Goal: Information Seeking & Learning: Understand process/instructions

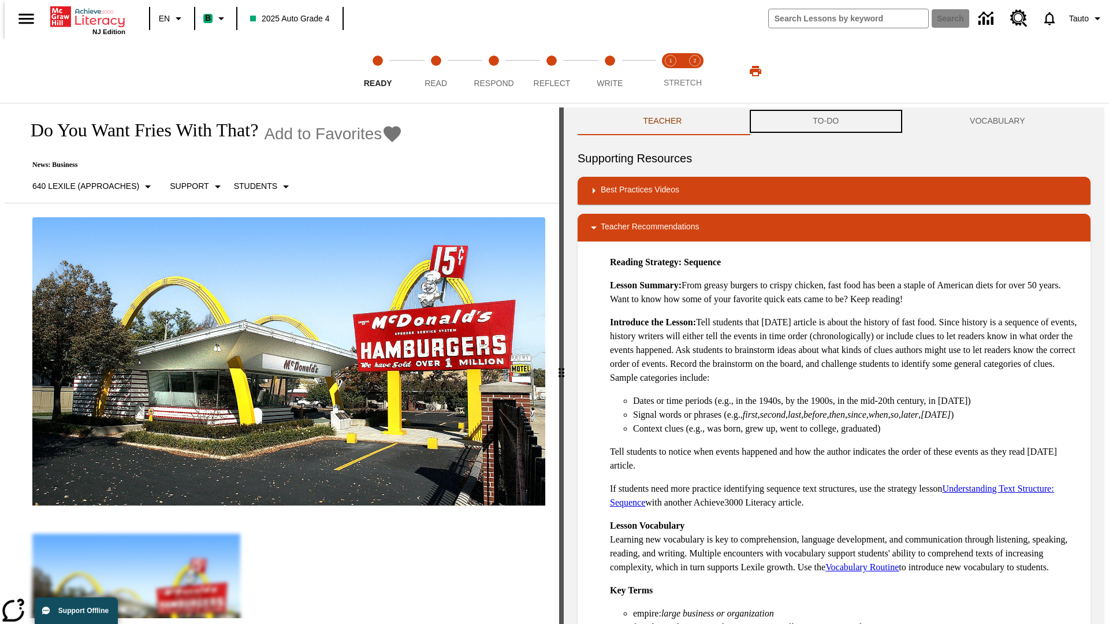
click at [826, 121] on button "TO-DO" at bounding box center [826, 121] width 157 height 28
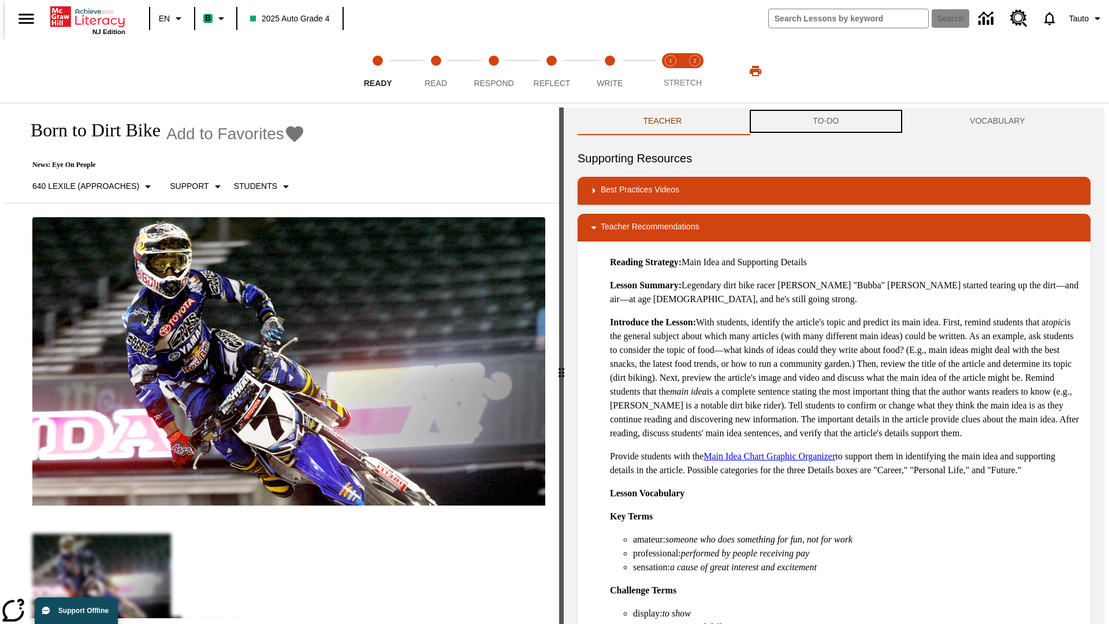
click at [826, 121] on button "TO-DO" at bounding box center [826, 121] width 157 height 28
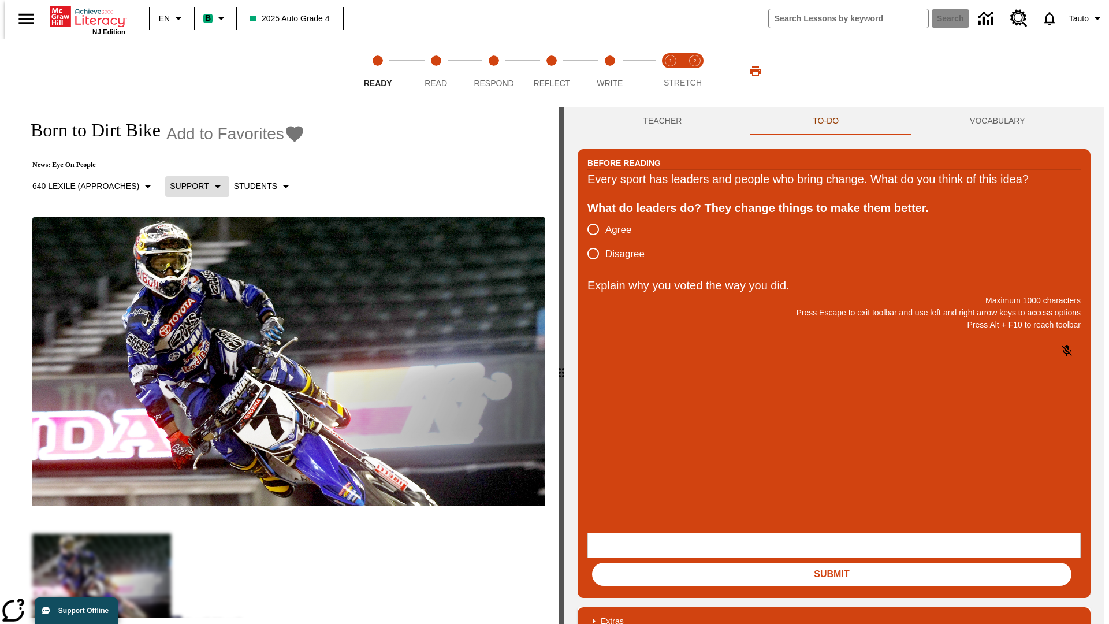
click at [192, 186] on p "Support" at bounding box center [189, 186] width 39 height 12
click at [205, 254] on p "Support" at bounding box center [204, 254] width 68 height 12
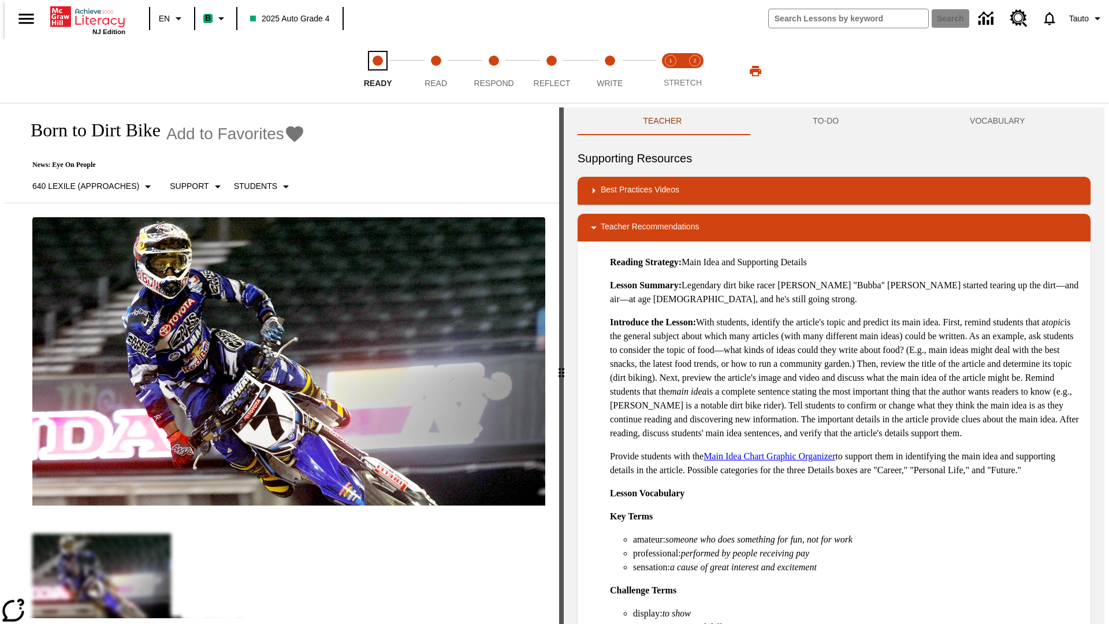
click at [378, 71] on span "Ready" at bounding box center [378, 78] width 28 height 21
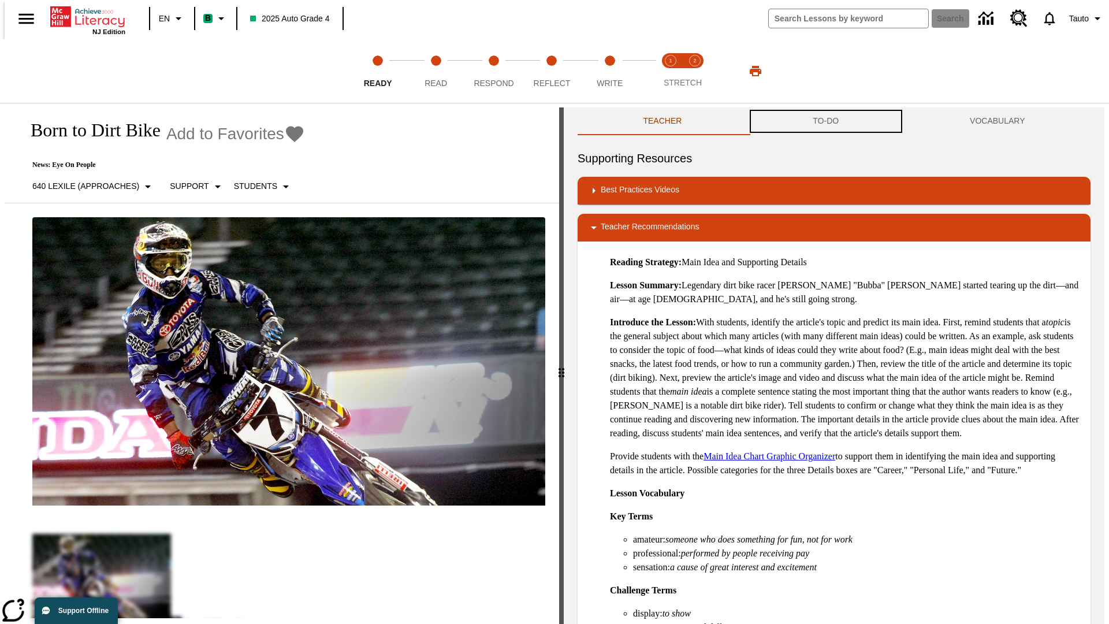
click at [826, 121] on button "TO-DO" at bounding box center [826, 121] width 157 height 28
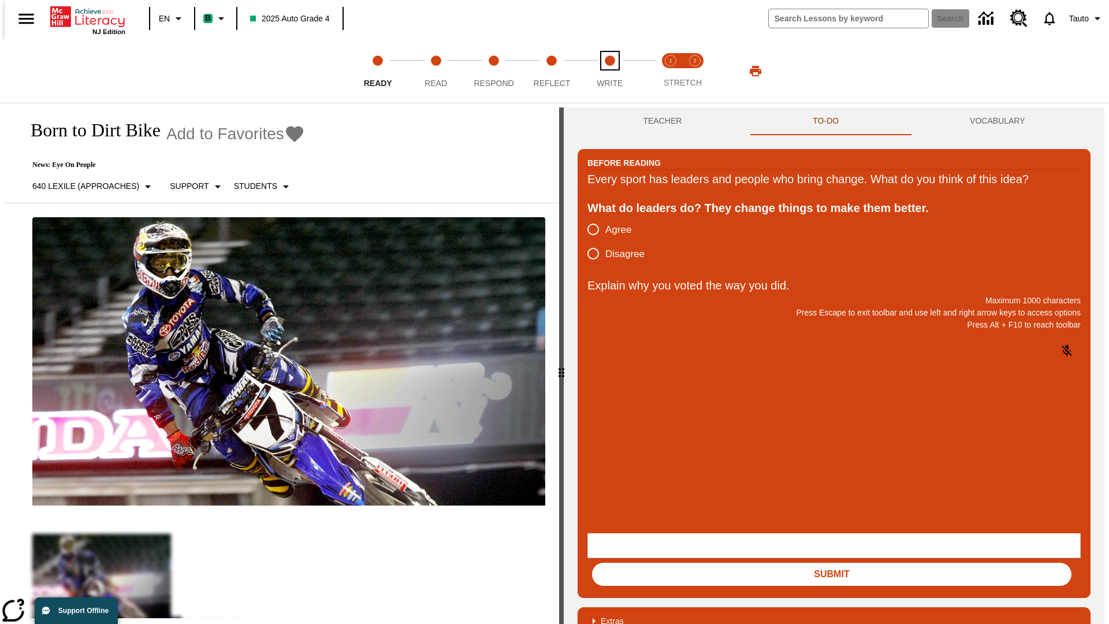
click at [610, 71] on span "Write" at bounding box center [610, 78] width 26 height 21
